Goal: Use online tool/utility: Utilize a website feature to perform a specific function

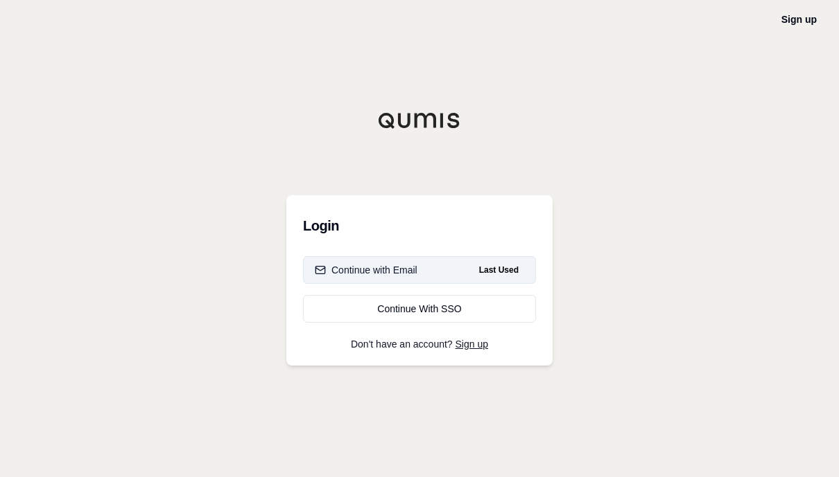
click at [406, 277] on div "Continue with Email" at bounding box center [366, 270] width 103 height 14
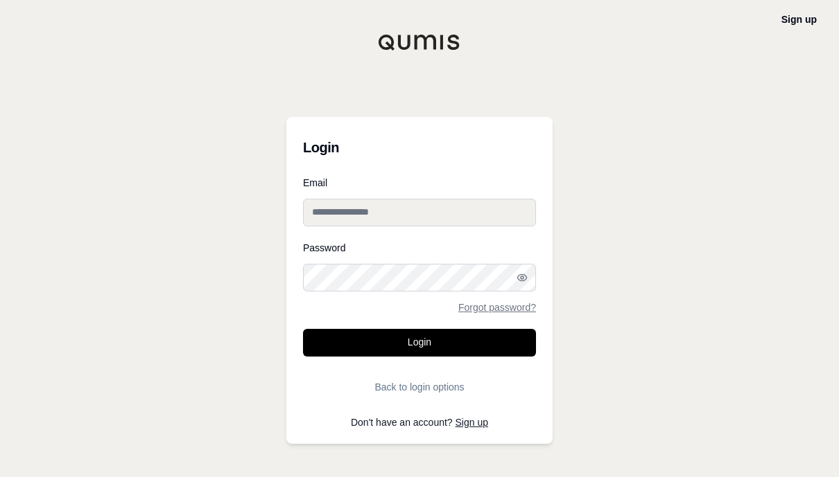
click at [420, 219] on input "Email" at bounding box center [419, 213] width 233 height 28
type input "**********"
click at [717, 392] on div "**********" at bounding box center [419, 238] width 839 height 477
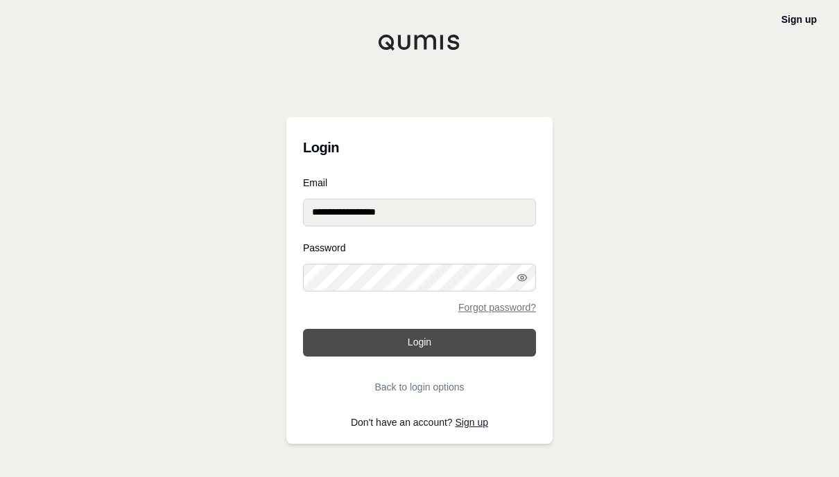
click at [482, 350] on button "Login" at bounding box center [419, 343] width 233 height 28
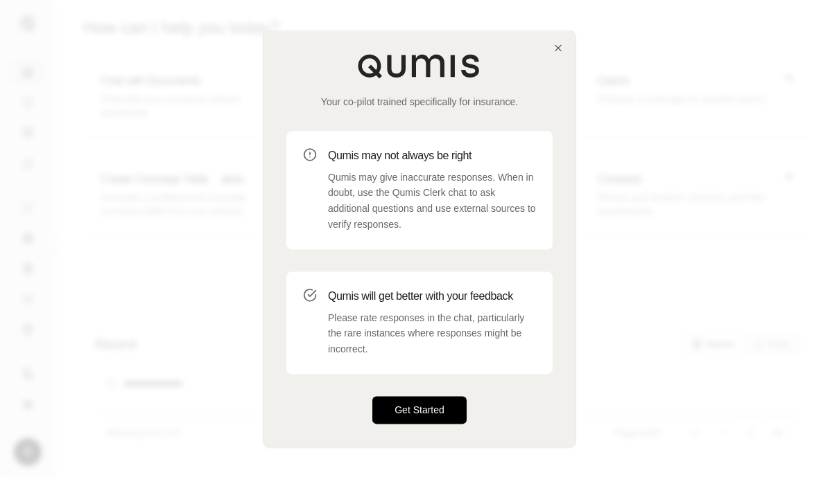
click at [429, 416] on button "Get Started" at bounding box center [419, 410] width 94 height 28
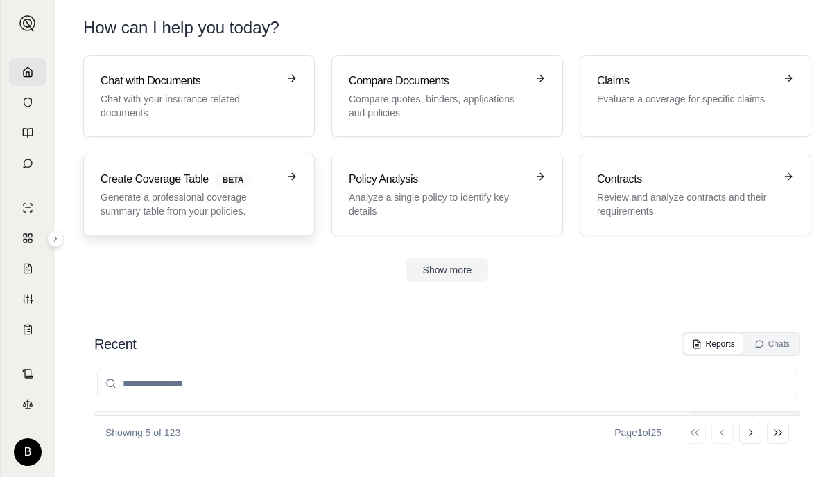
click at [175, 197] on p "Generate a professional coverage summary table from your policies." at bounding box center [188, 205] width 177 height 28
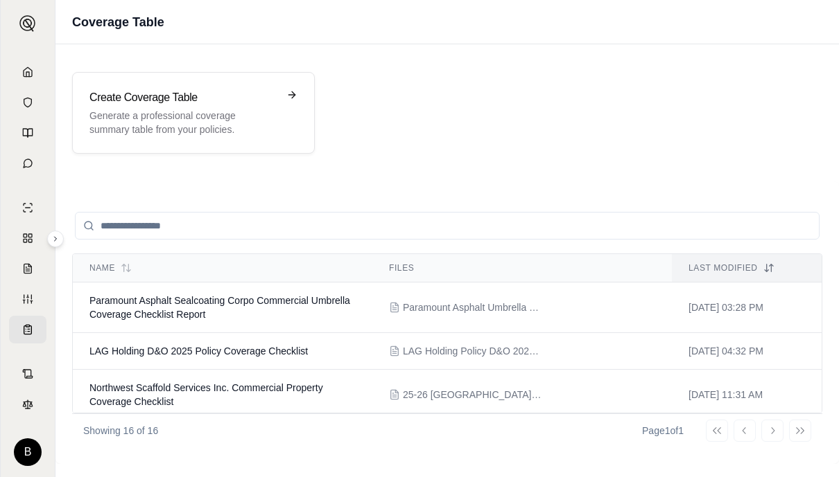
scroll to position [17, 0]
click at [800, 427] on div "Go to first page Go to previous page Go to next page Go to last page" at bounding box center [757, 431] width 105 height 22
click at [796, 428] on div "Go to first page Go to previous page Go to next page Go to last page" at bounding box center [757, 431] width 105 height 22
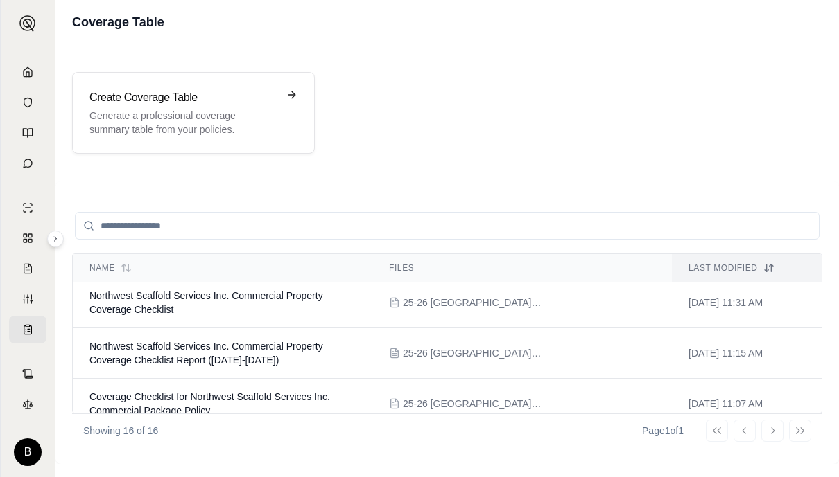
scroll to position [97, 0]
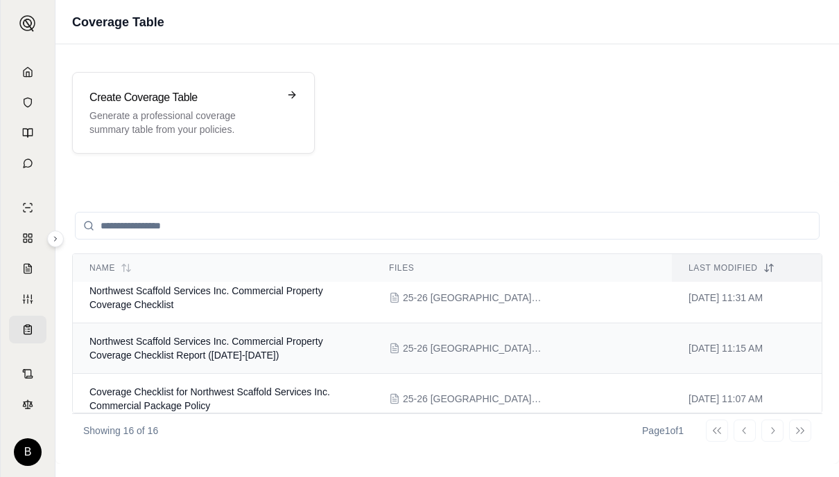
click at [234, 336] on span "Northwest Scaffold Services Inc. Commercial Property Coverage Checklist Report …" at bounding box center [206, 348] width 234 height 25
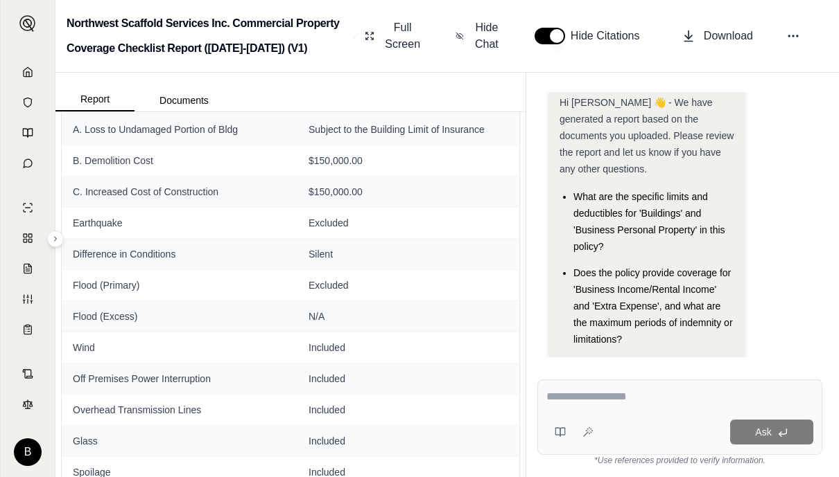
scroll to position [318, 0]
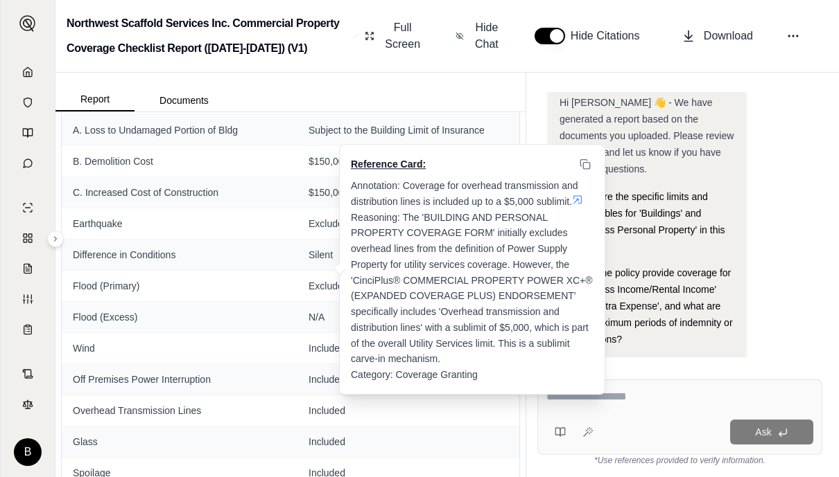
click at [499, 73] on div "Report Documents" at bounding box center [290, 92] width 470 height 39
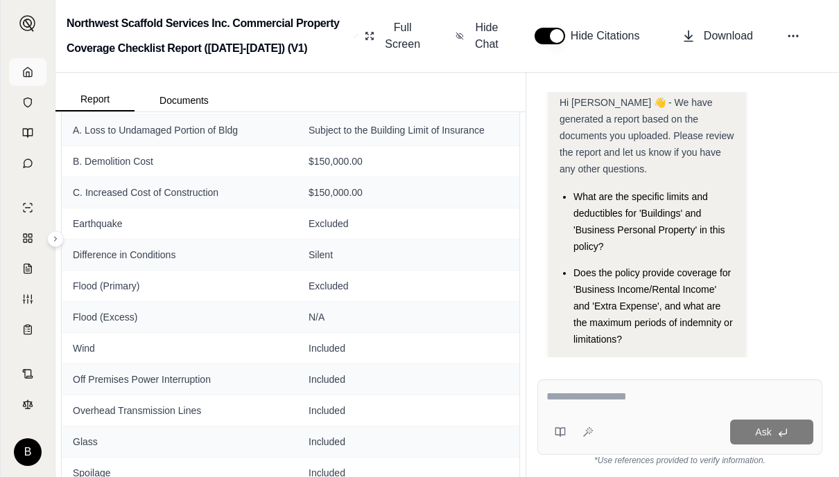
click at [28, 60] on link at bounding box center [27, 72] width 37 height 28
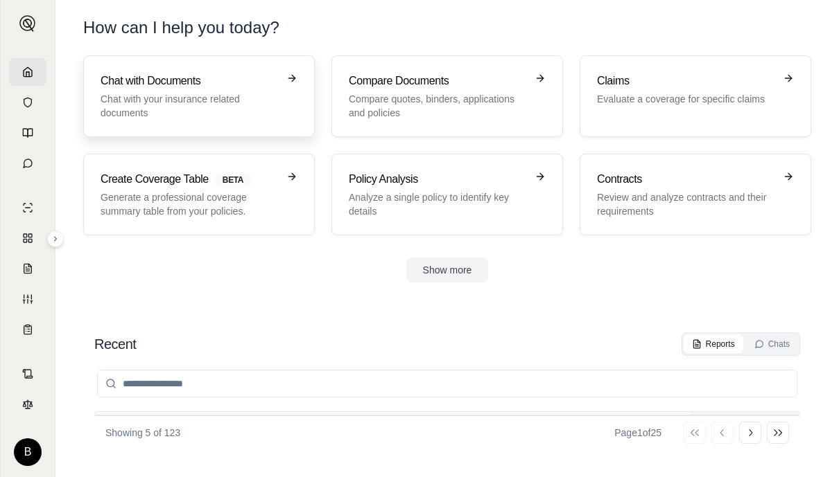
click at [203, 100] on p "Chat with your insurance related documents" at bounding box center [188, 106] width 177 height 28
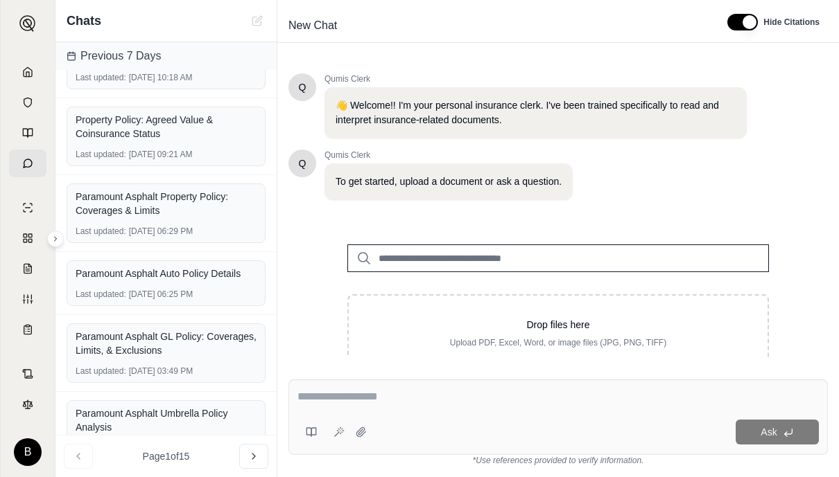
scroll to position [279, 0]
click at [139, 211] on div "Paramount Asphalt Property Policy: Coverages & Limits" at bounding box center [166, 203] width 181 height 28
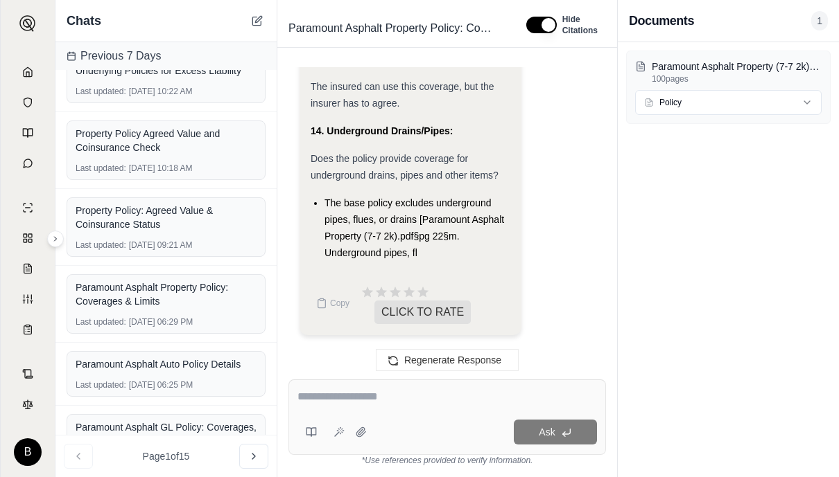
scroll to position [17, 0]
